Goal: Information Seeking & Learning: Learn about a topic

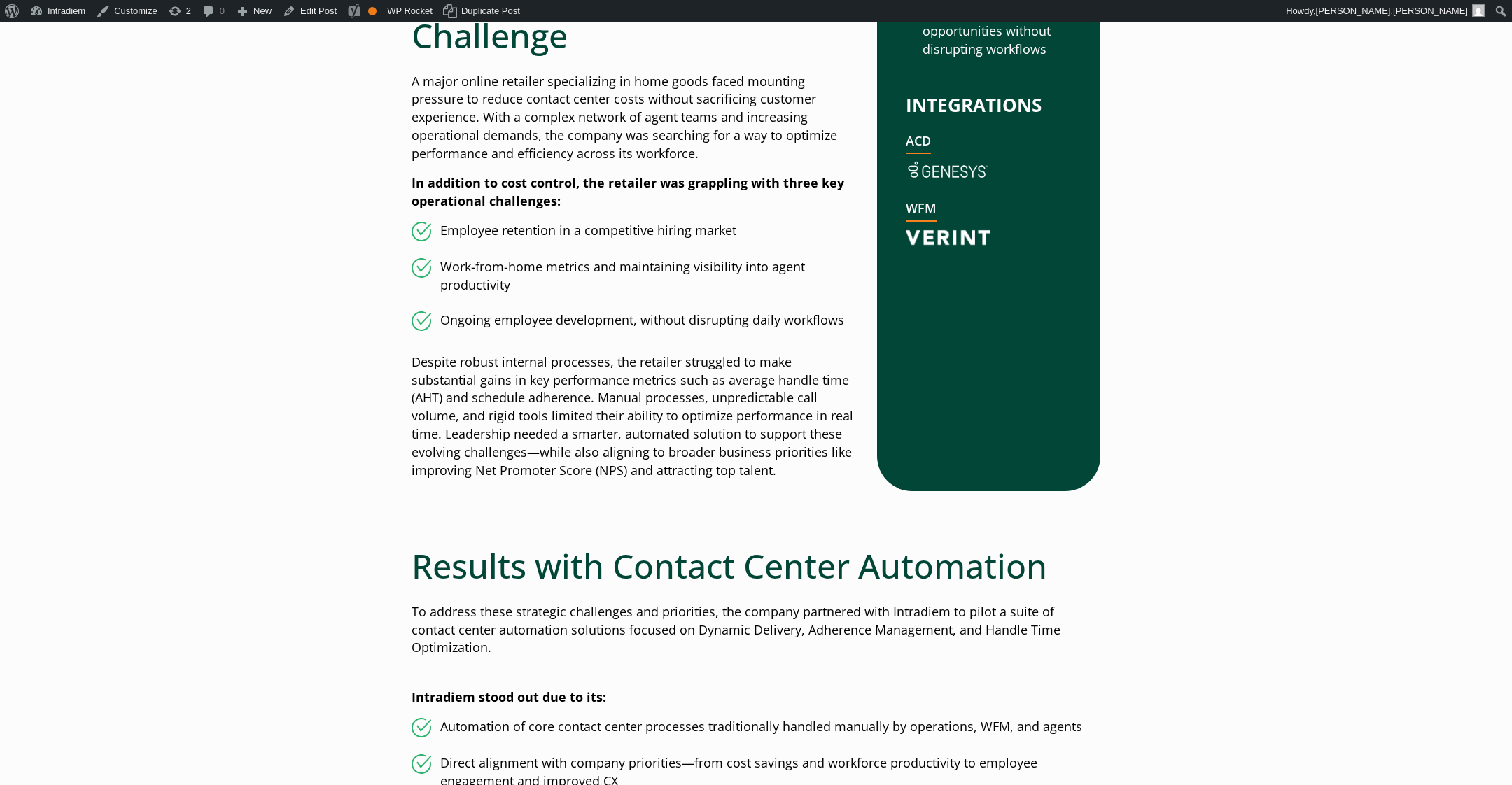
scroll to position [953, 0]
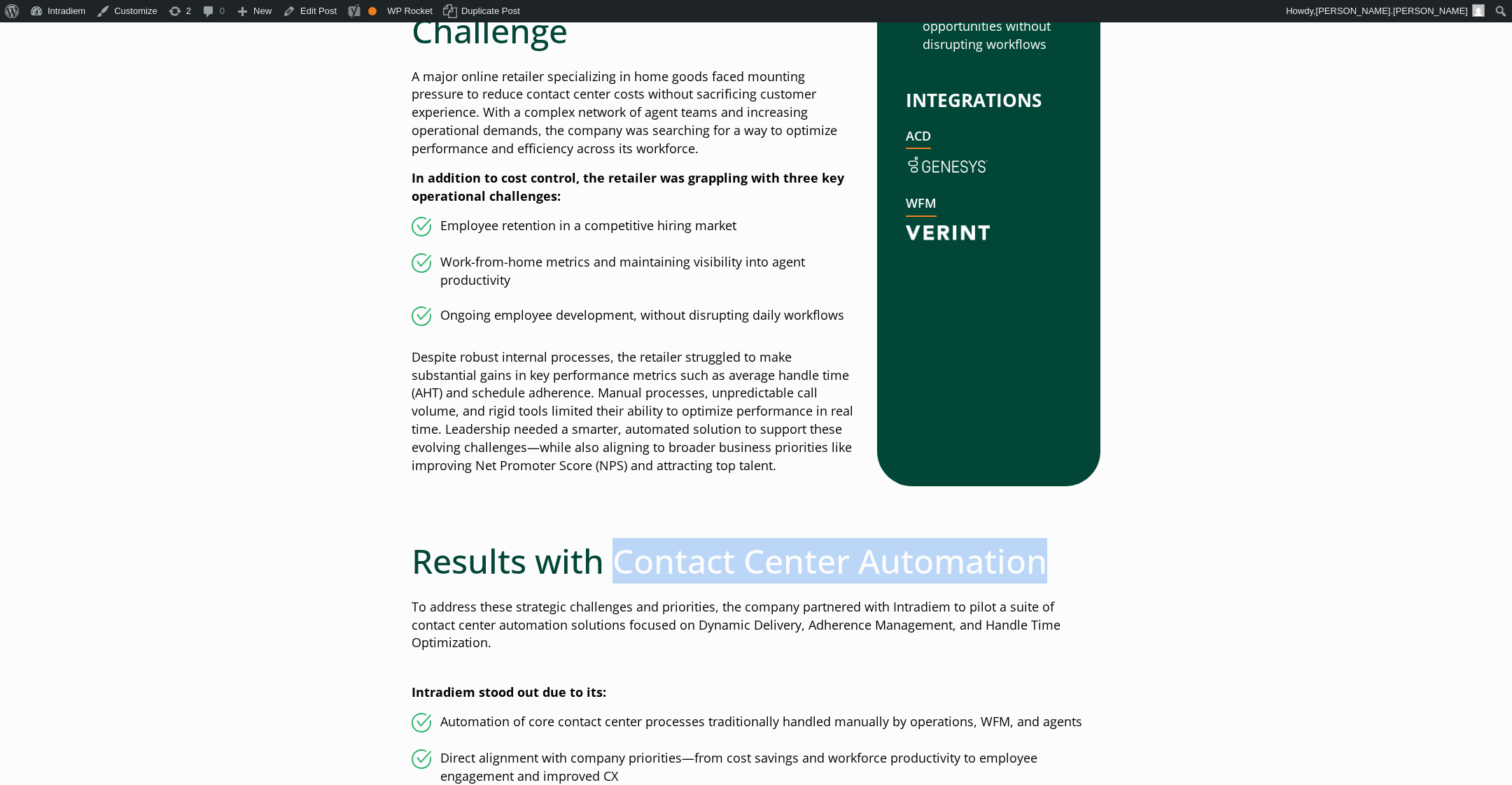
drag, startPoint x: 893, startPoint y: 554, endPoint x: 616, endPoint y: 554, distance: 277.0
click at [616, 554] on h2 "Results with Contact Center Automation" at bounding box center [755, 561] width 689 height 41
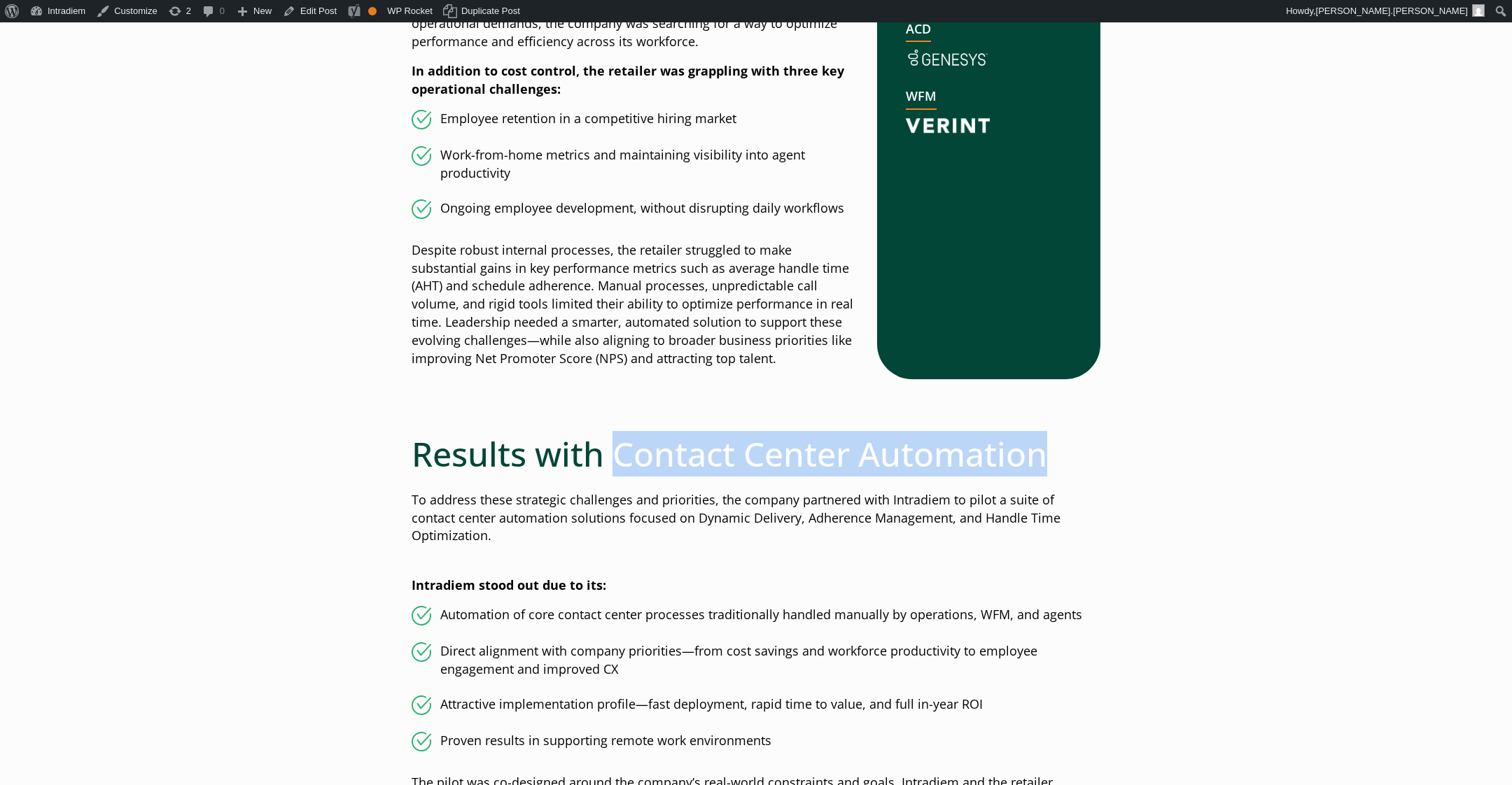
scroll to position [1063, 0]
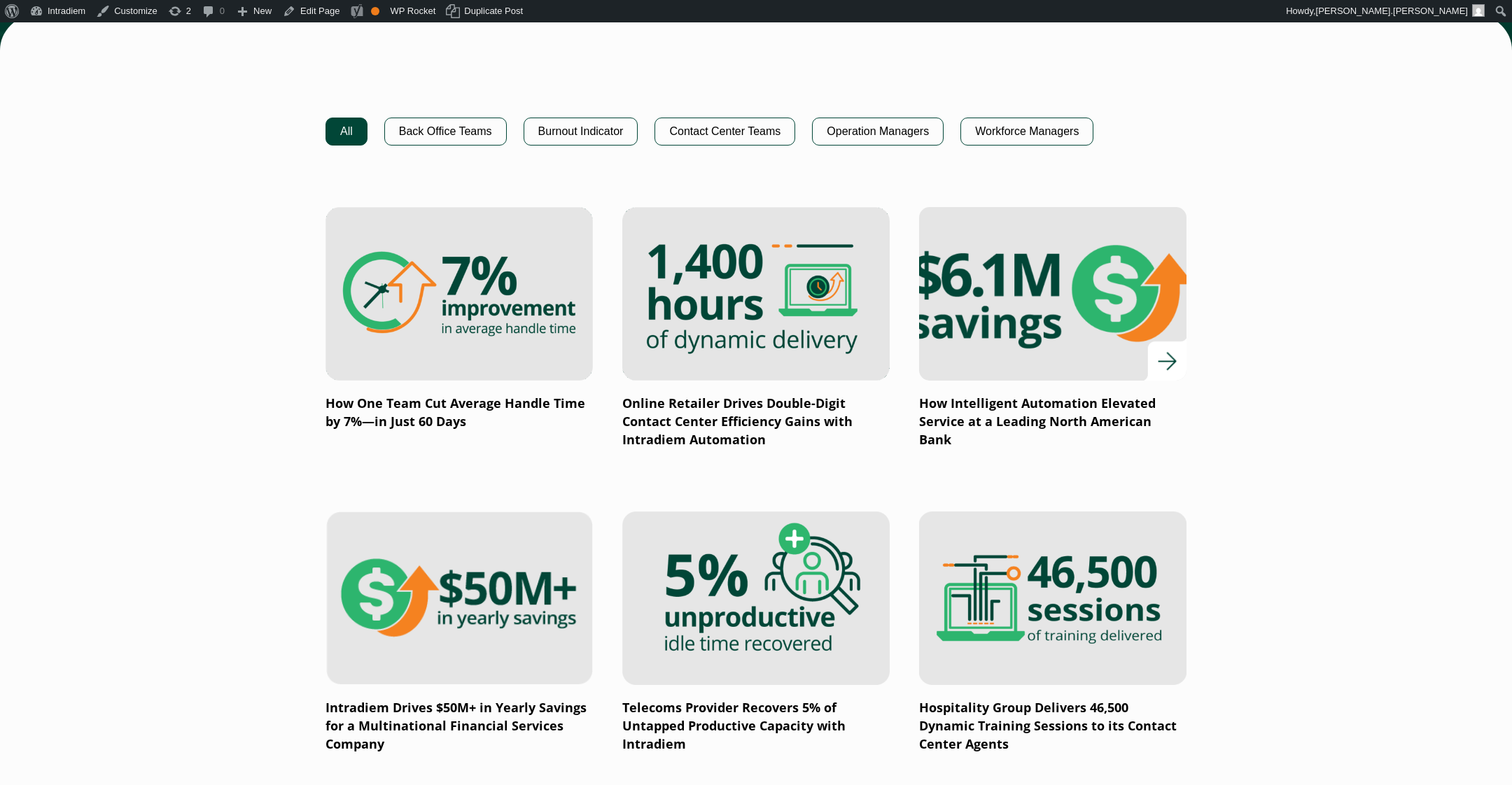
click at [1010, 354] on img at bounding box center [1053, 294] width 320 height 209
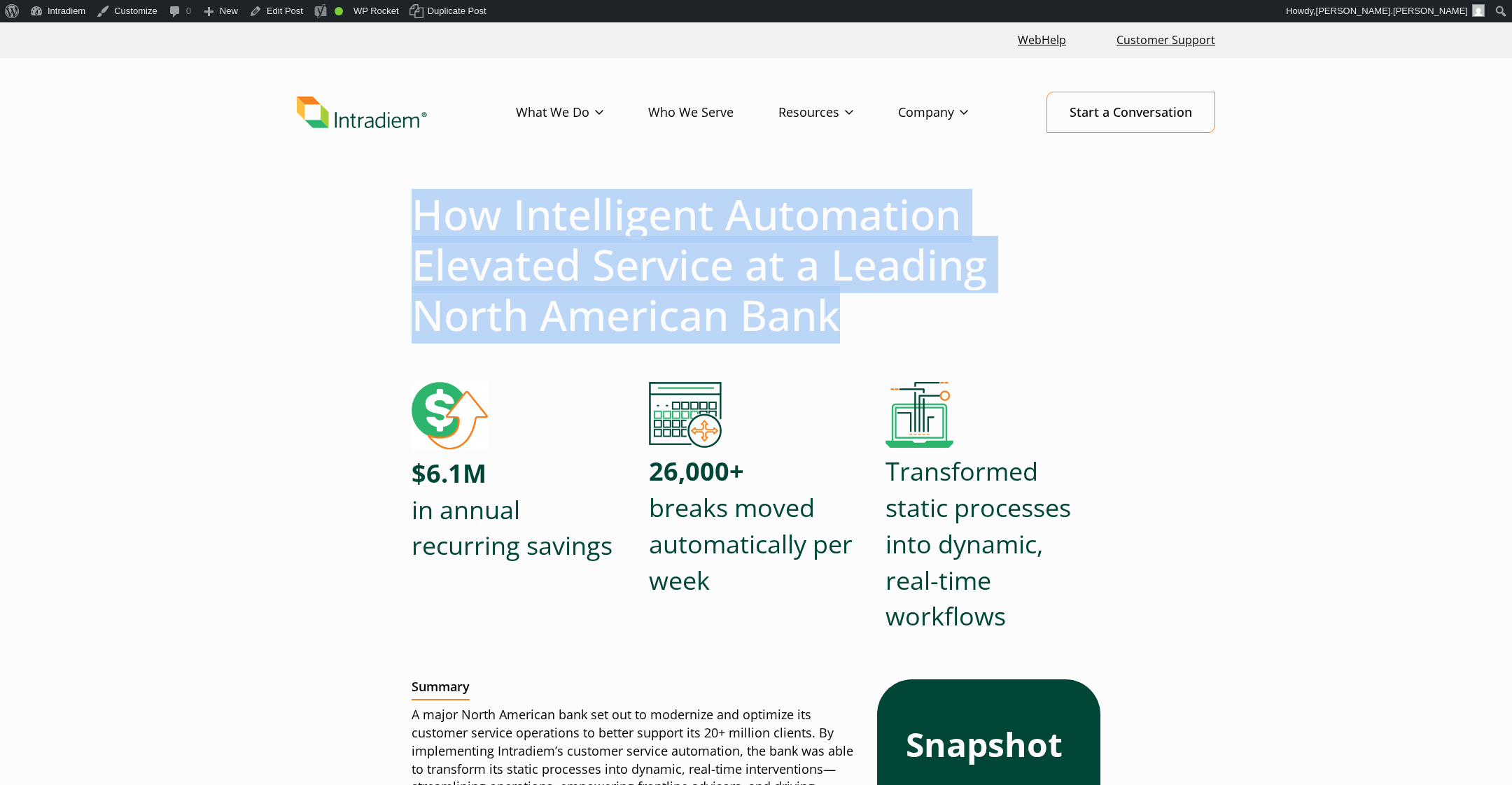
drag, startPoint x: 399, startPoint y: 211, endPoint x: 884, endPoint y: 323, distance: 497.8
copy h1 "How Intelligent Automation Elevated Service at a Leading North American Bank"
